Goal: Task Accomplishment & Management: Manage account settings

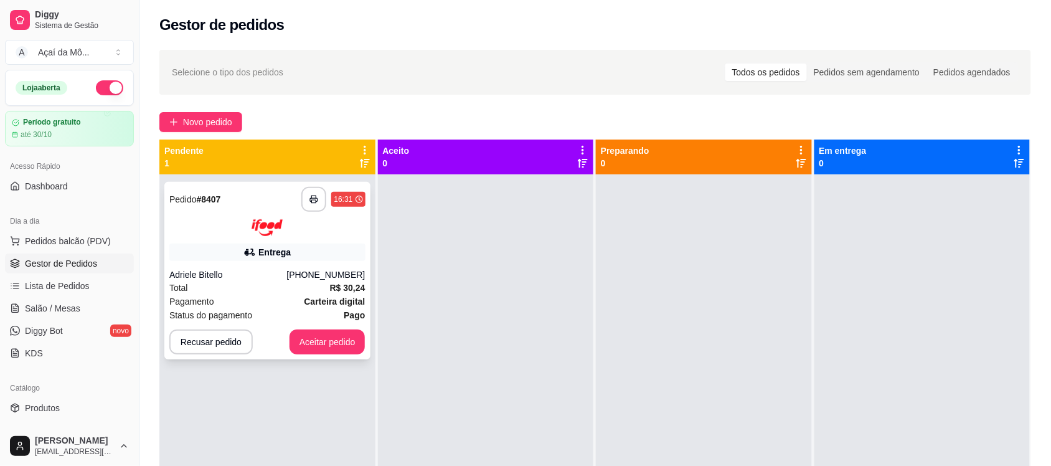
click at [243, 238] on div "**********" at bounding box center [267, 270] width 206 height 177
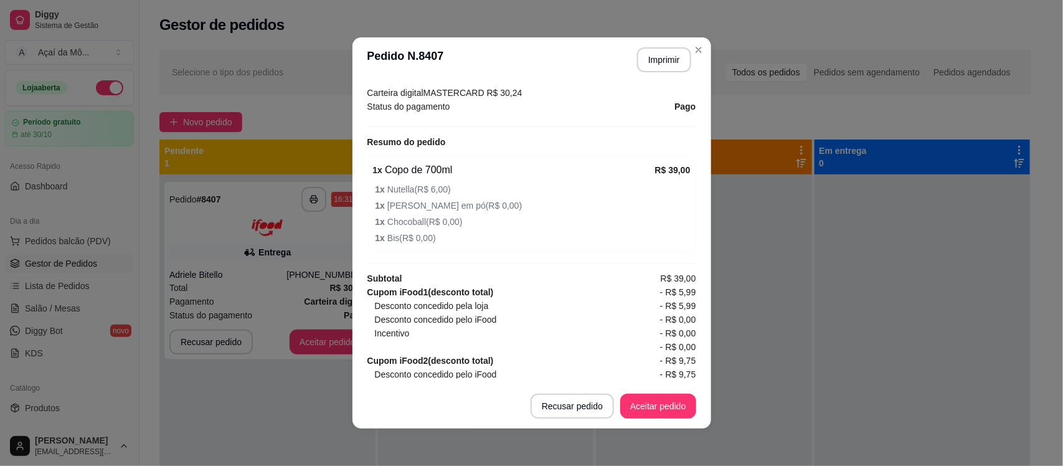
scroll to position [401, 0]
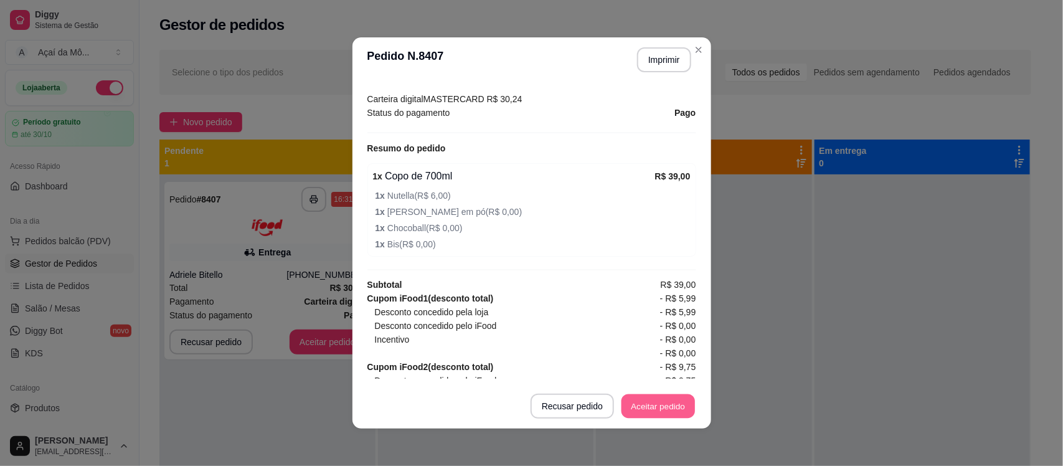
click at [645, 406] on button "Aceitar pedido" at bounding box center [657, 406] width 73 height 24
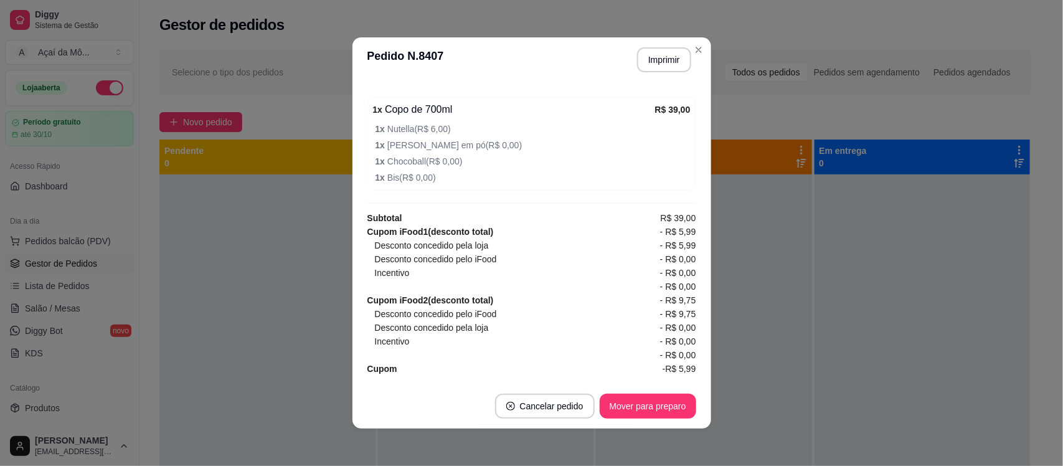
scroll to position [459, 0]
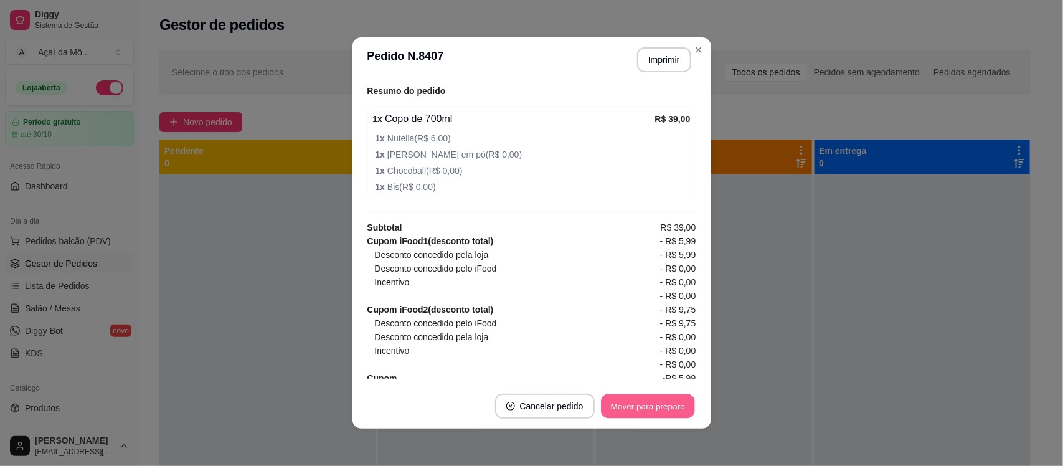
click at [655, 398] on button "Mover para preparo" at bounding box center [647, 406] width 93 height 24
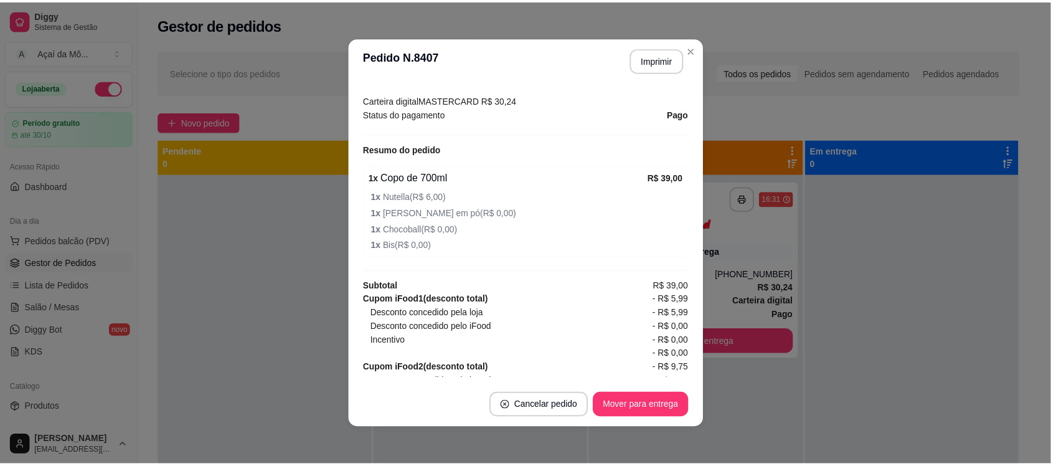
scroll to position [390, 0]
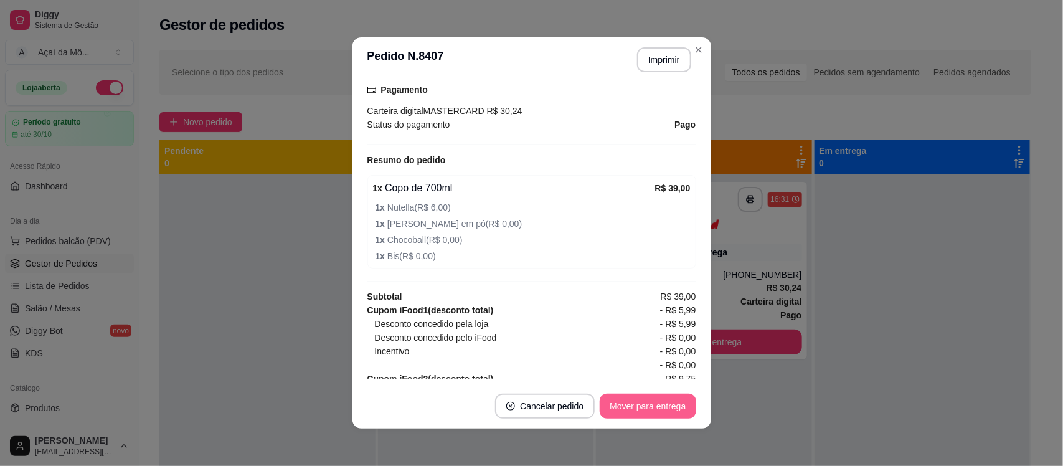
click at [615, 400] on button "Mover para entrega" at bounding box center [647, 405] width 96 height 25
